Goal: Check status: Check status

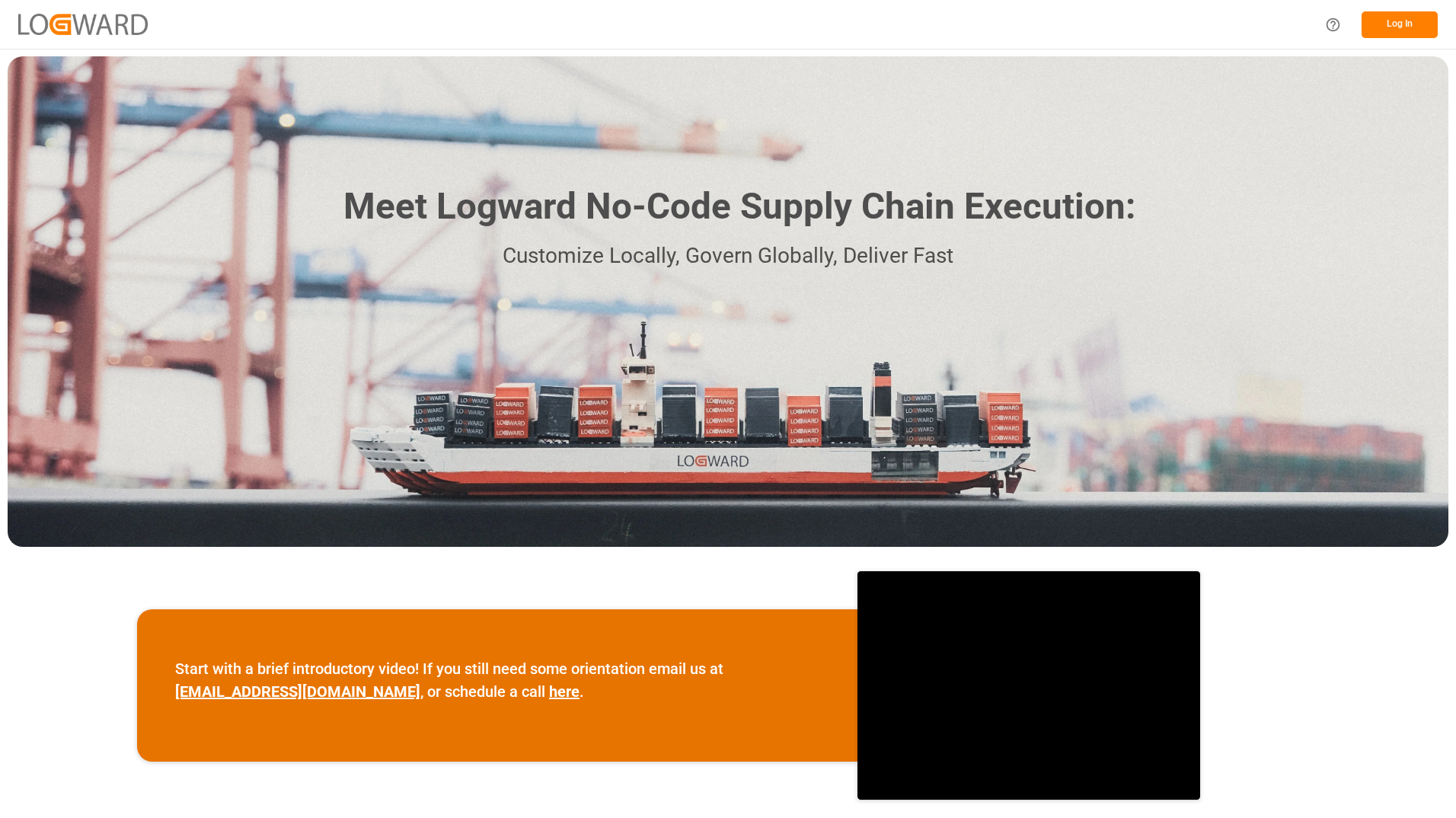
click at [1384, 25] on button "Log In" at bounding box center [1400, 25] width 76 height 27
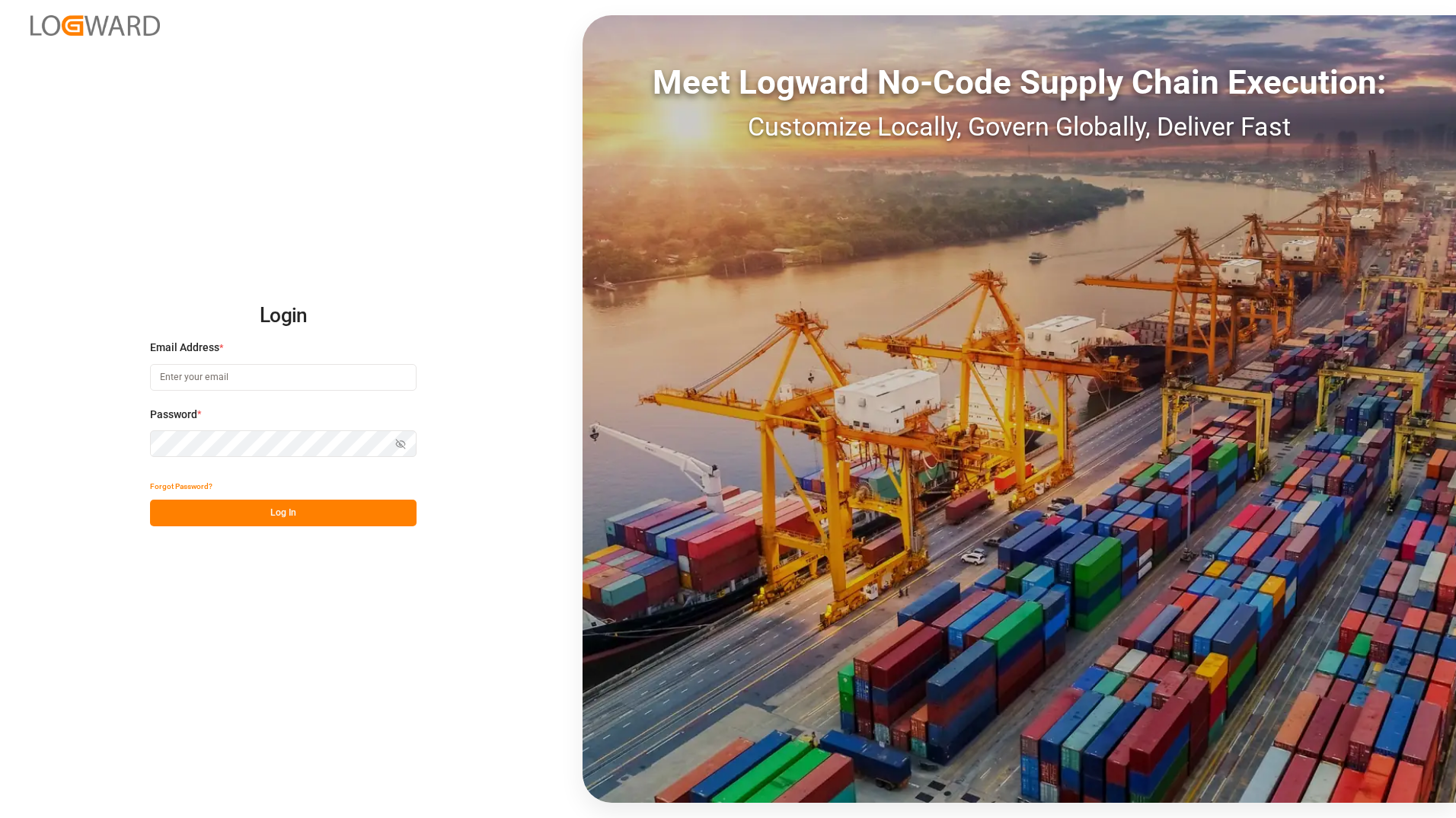
type input "[PERSON_NAME][EMAIL_ADDRESS][DOMAIN_NAME]"
click at [292, 511] on button "Log In" at bounding box center [283, 513] width 267 height 27
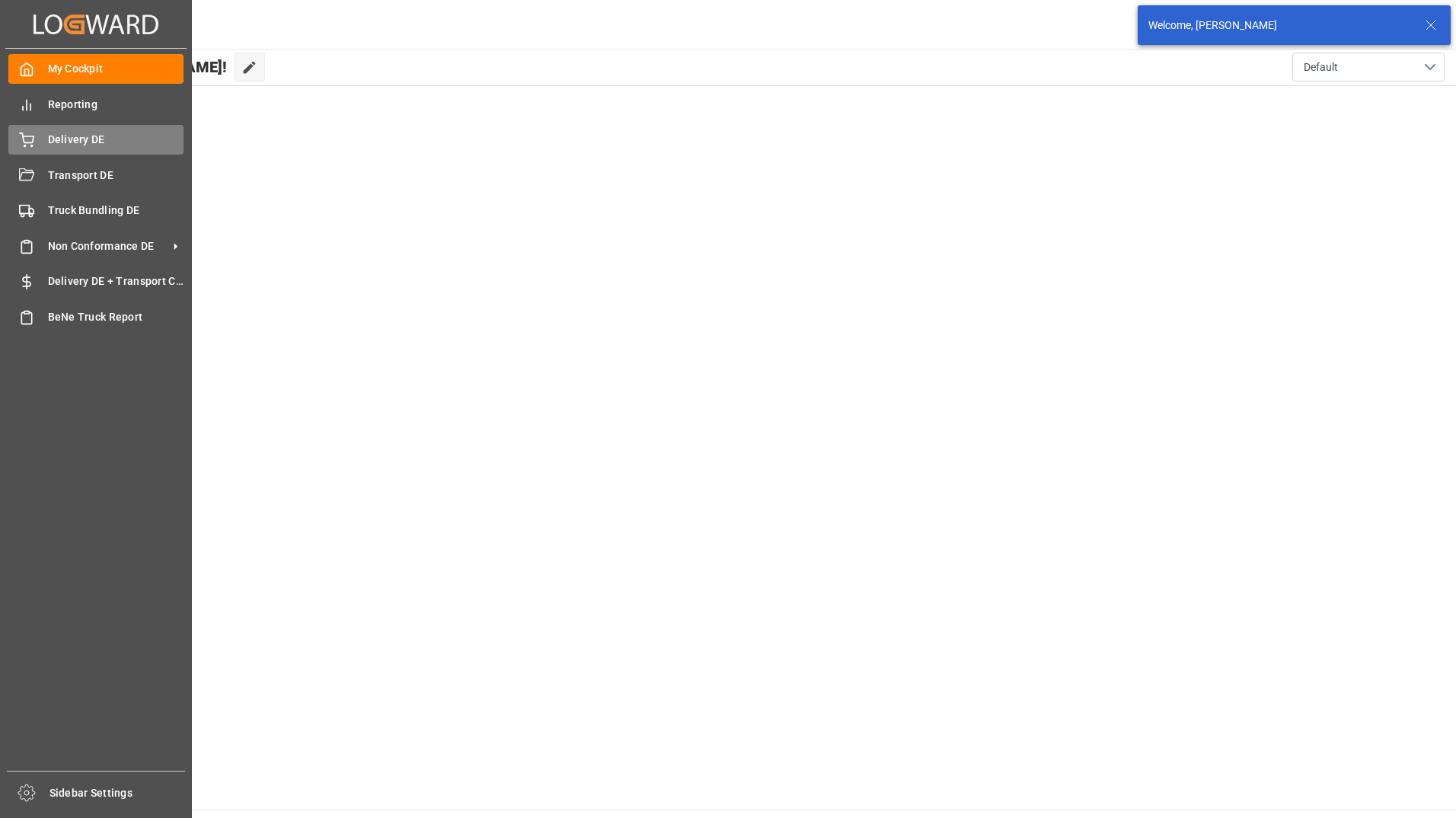
click at [40, 145] on div "Delivery DE Delivery DE" at bounding box center [96, 139] width 175 height 29
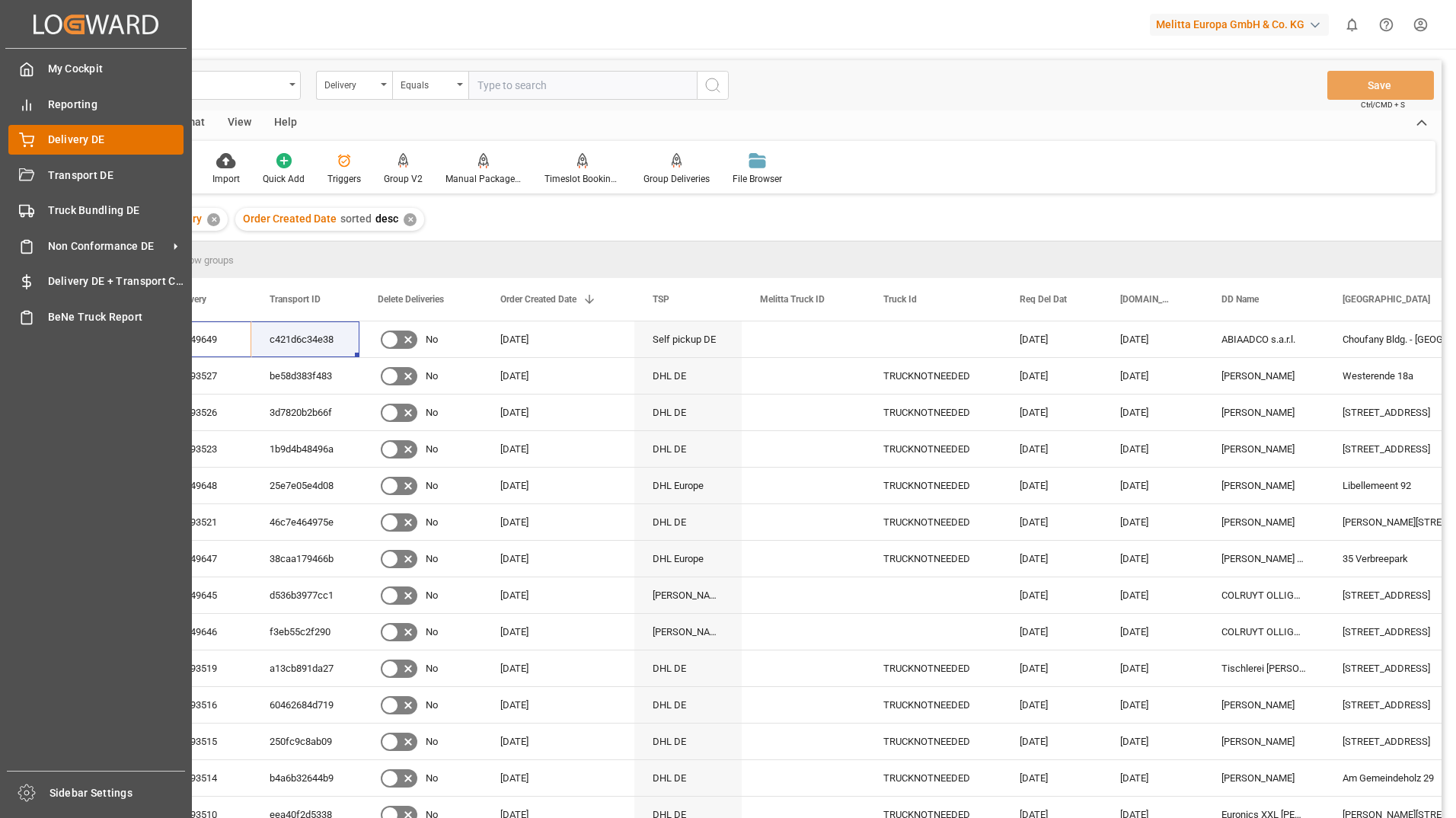
click at [54, 145] on span "Delivery DE" at bounding box center [116, 140] width 137 height 16
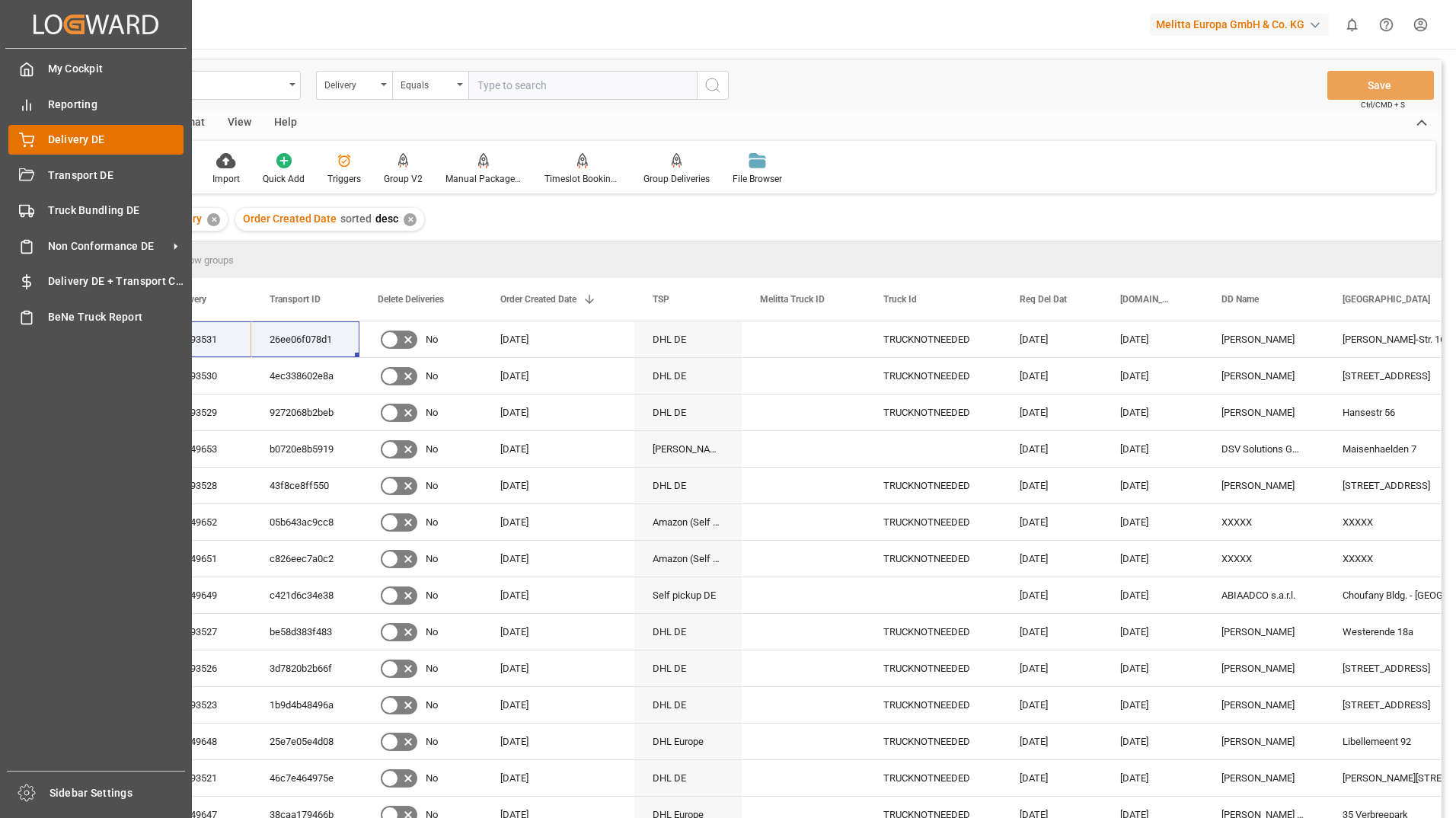
click at [25, 139] on icon at bounding box center [26, 140] width 15 height 15
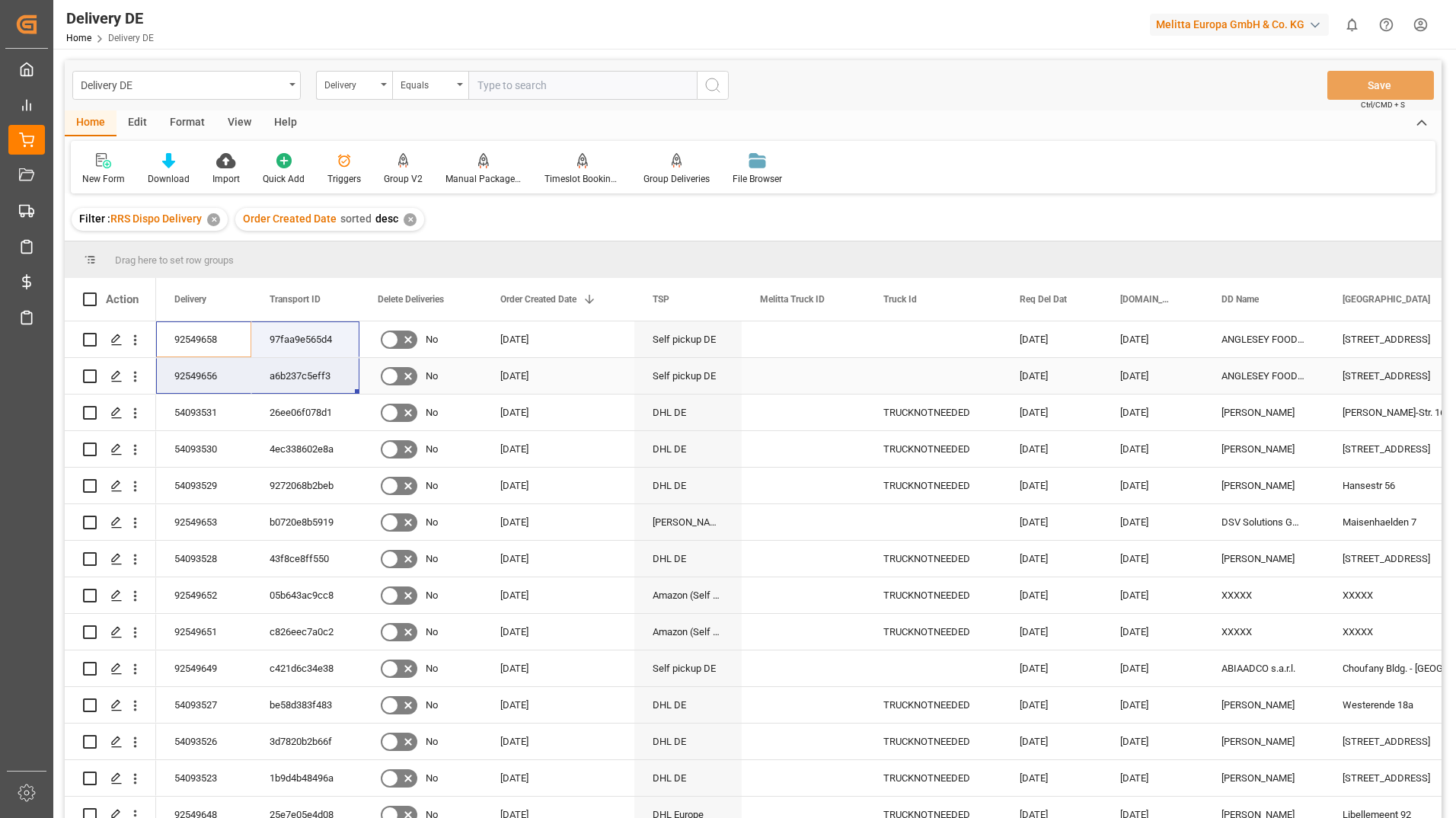
drag, startPoint x: 224, startPoint y: 330, endPoint x: 290, endPoint y: 368, distance: 76.2
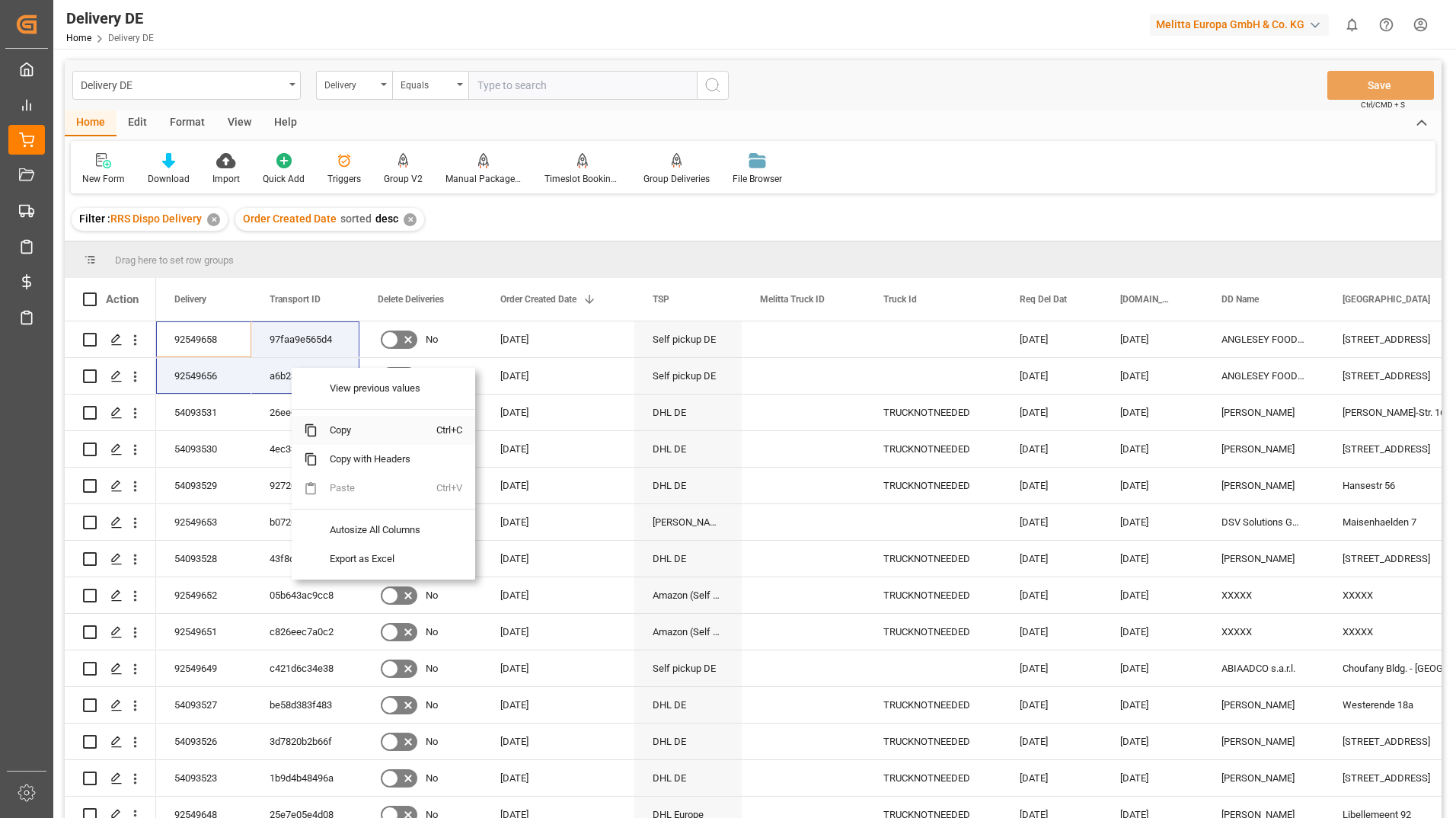
click at [325, 424] on span "Copy" at bounding box center [377, 430] width 119 height 29
